Goal: Task Accomplishment & Management: Manage account settings

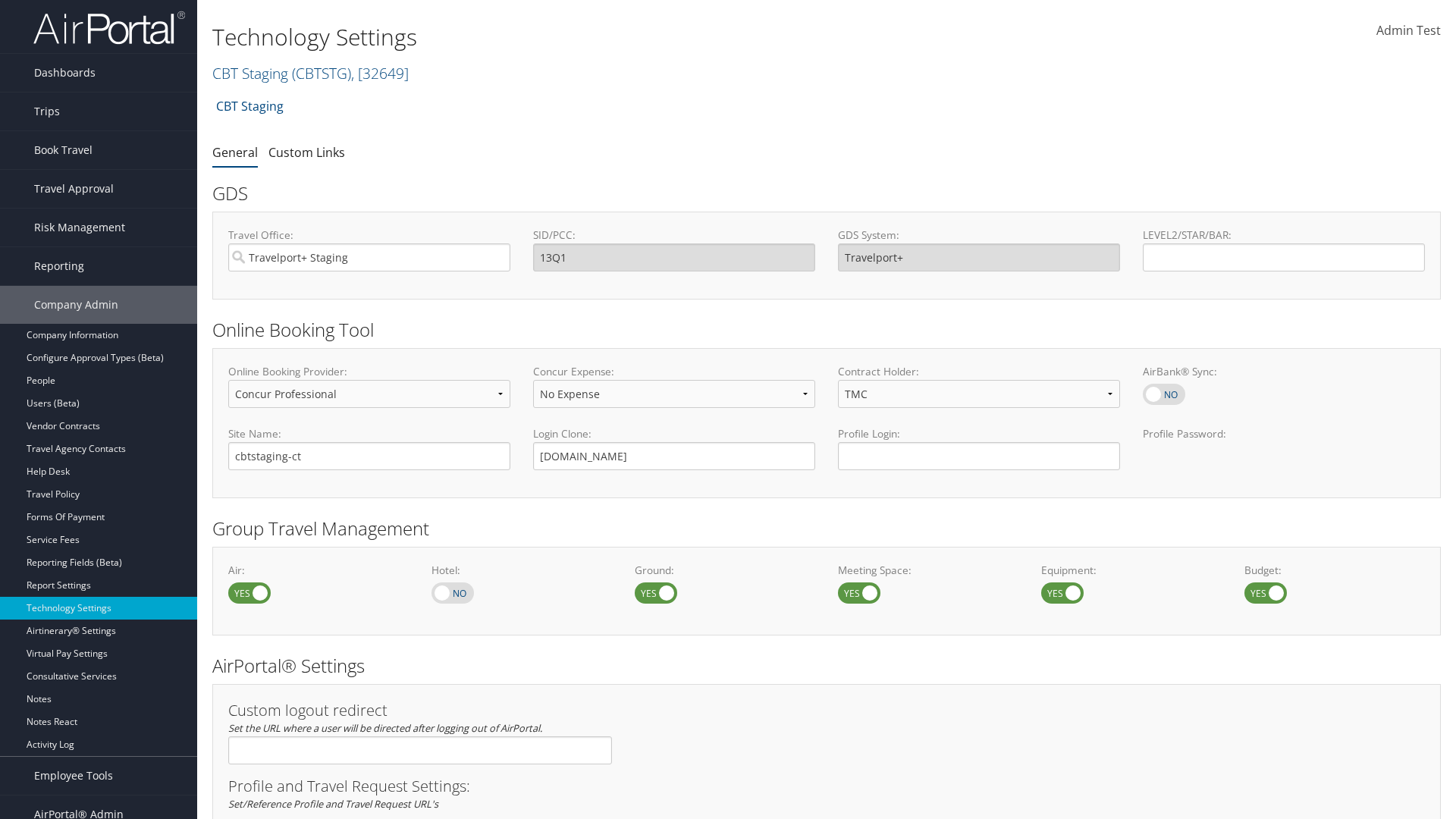
select select "4"
click at [250, 73] on link "CBT Staging ( CBTSTG ) , [ 32649 ]" at bounding box center [310, 74] width 197 height 21
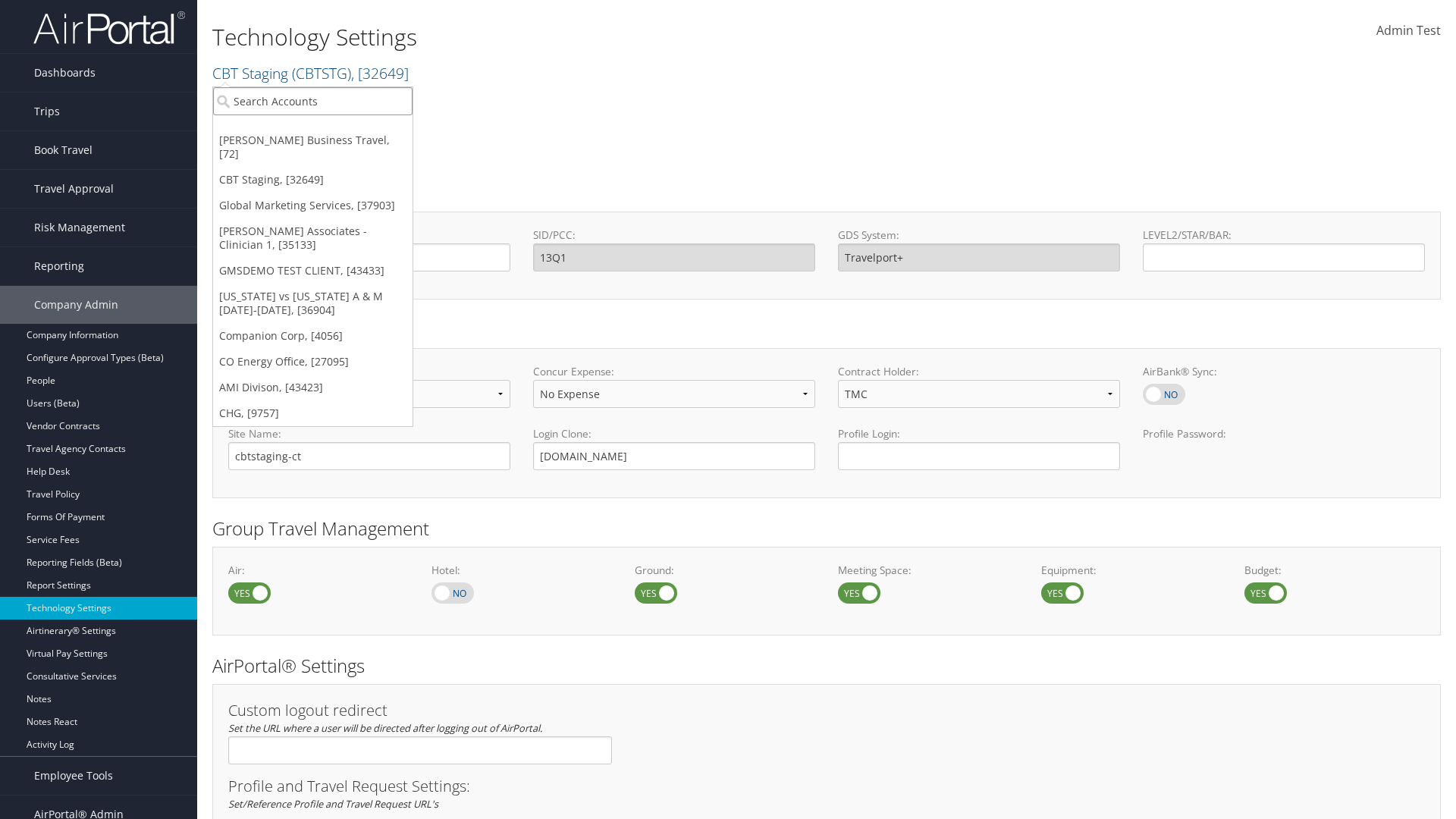
click at [313, 101] on input "search" at bounding box center [313, 101] width 199 height 28
type input "CBTSTG"
click at [313, 129] on div "CBT Staging (CBTSTG), [32649]" at bounding box center [312, 129] width 216 height 14
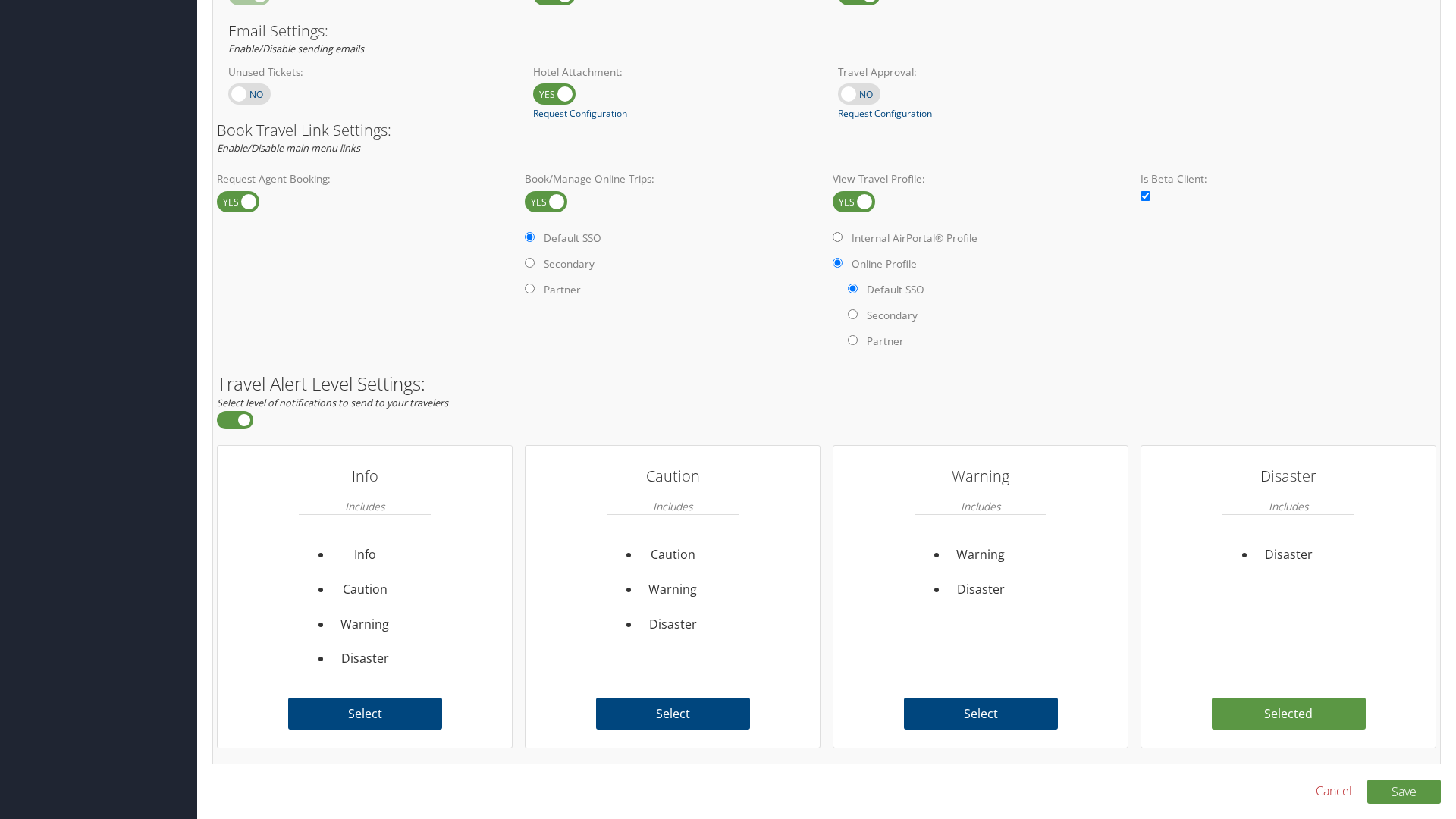
scroll to position [929, 0]
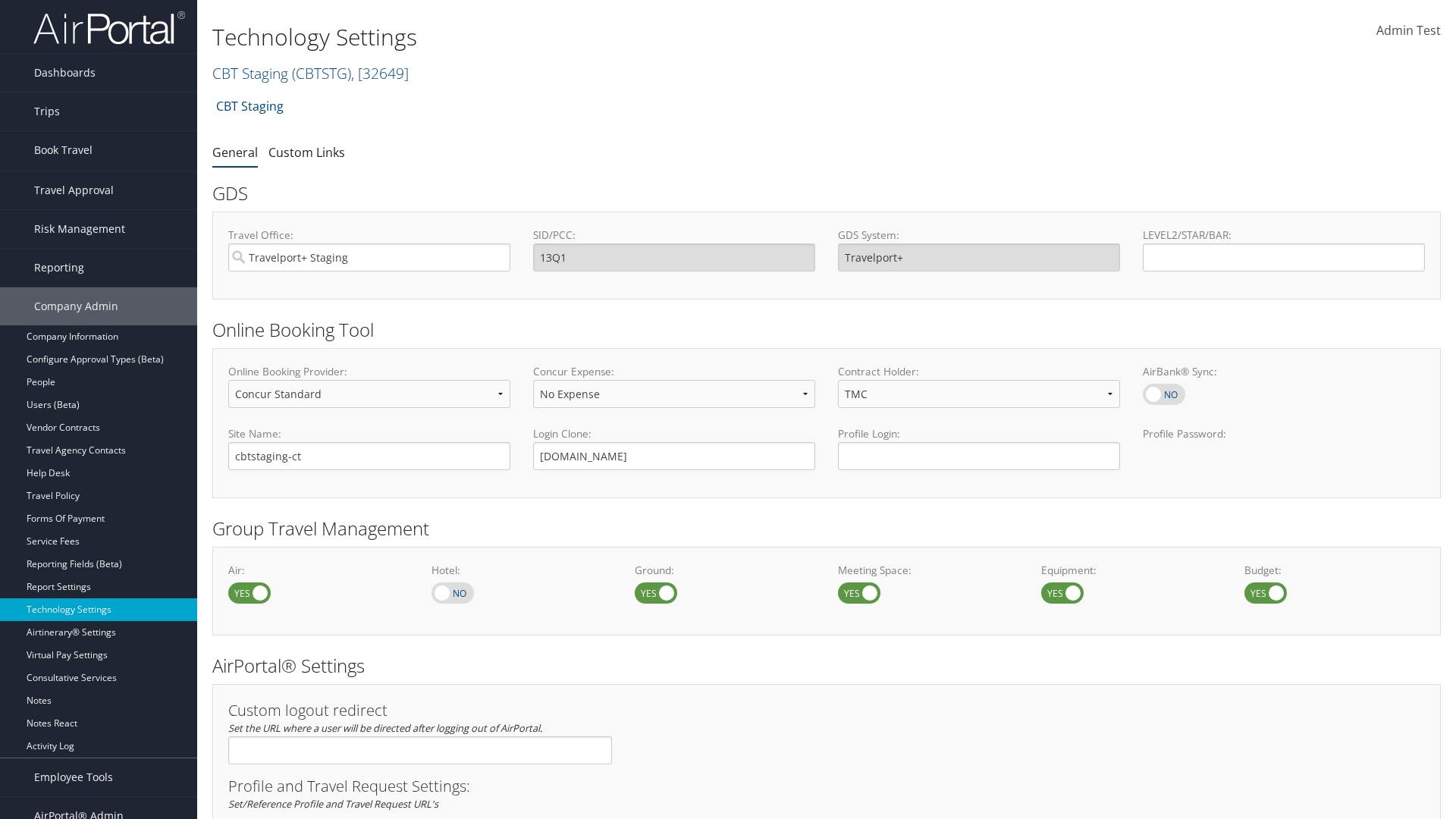
click at [99, 215] on link "Book/Manage Online Trips" at bounding box center [99, 226] width 198 height 23
